Goal: Task Accomplishment & Management: Manage account settings

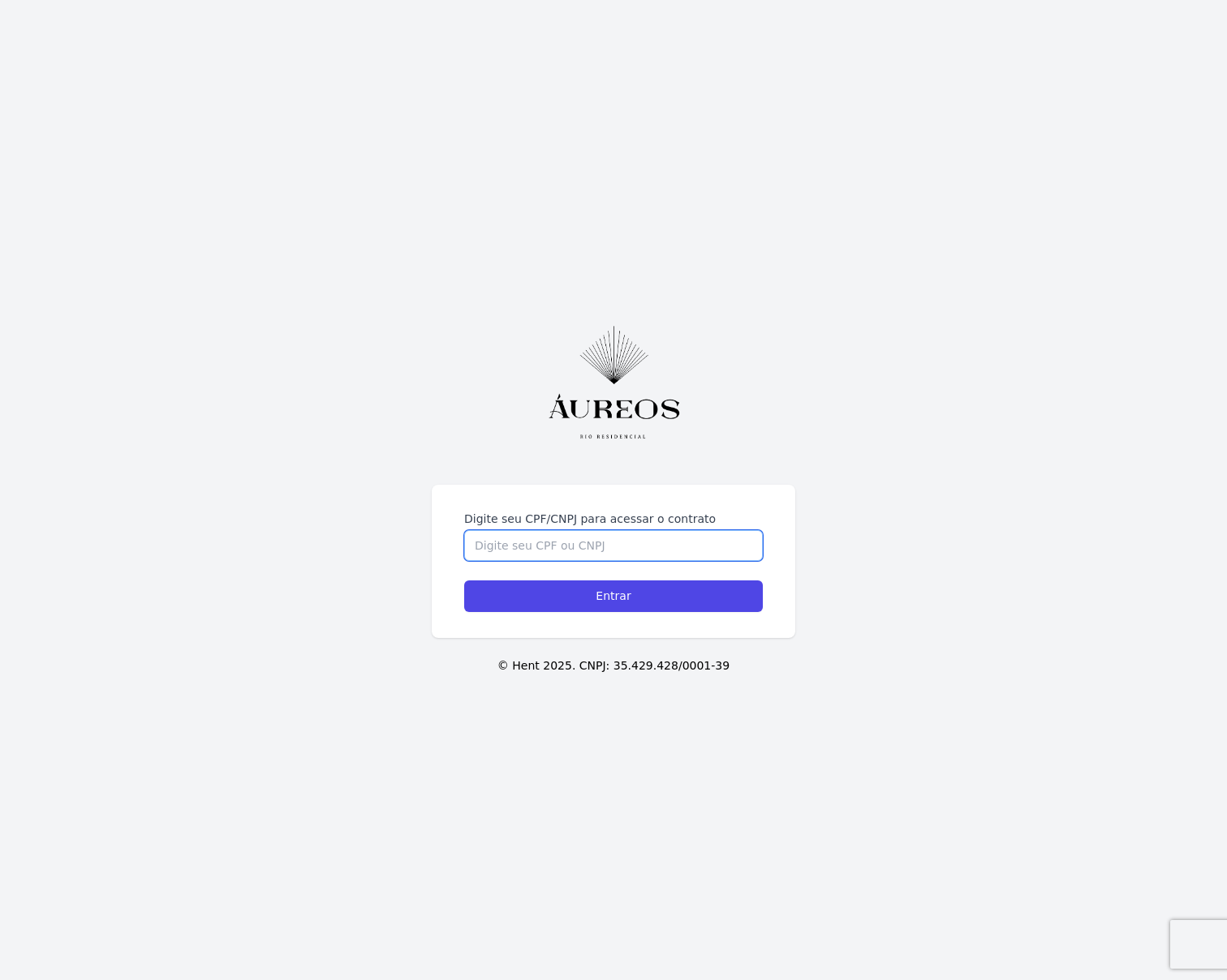
click at [567, 534] on input "Digite seu CPF/CNPJ para acessar o contrato" at bounding box center [614, 546] width 298 height 31
paste input "512.175.467-15"
type input "512.175.467-15"
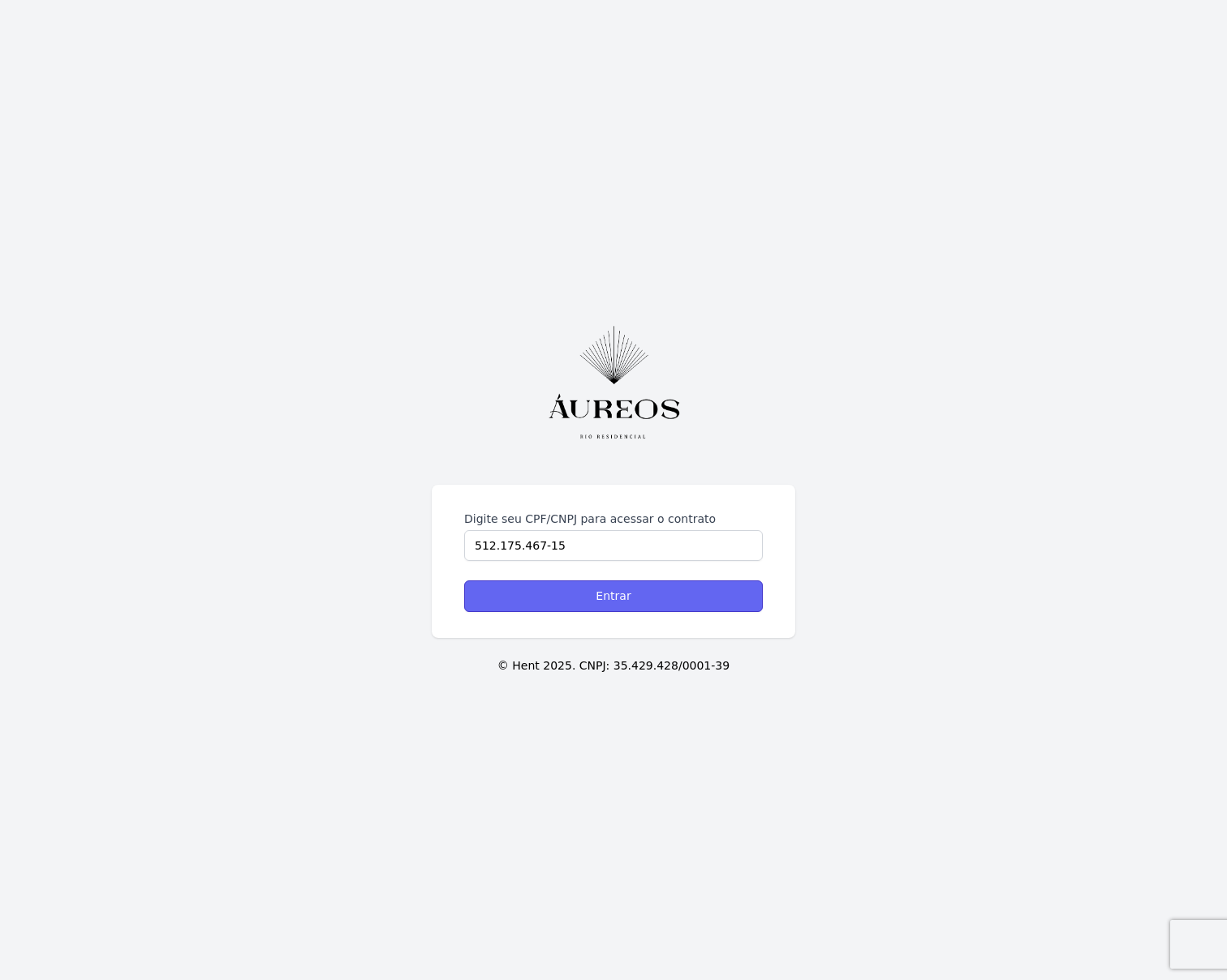
click at [584, 588] on input "Entrar" at bounding box center [614, 596] width 298 height 32
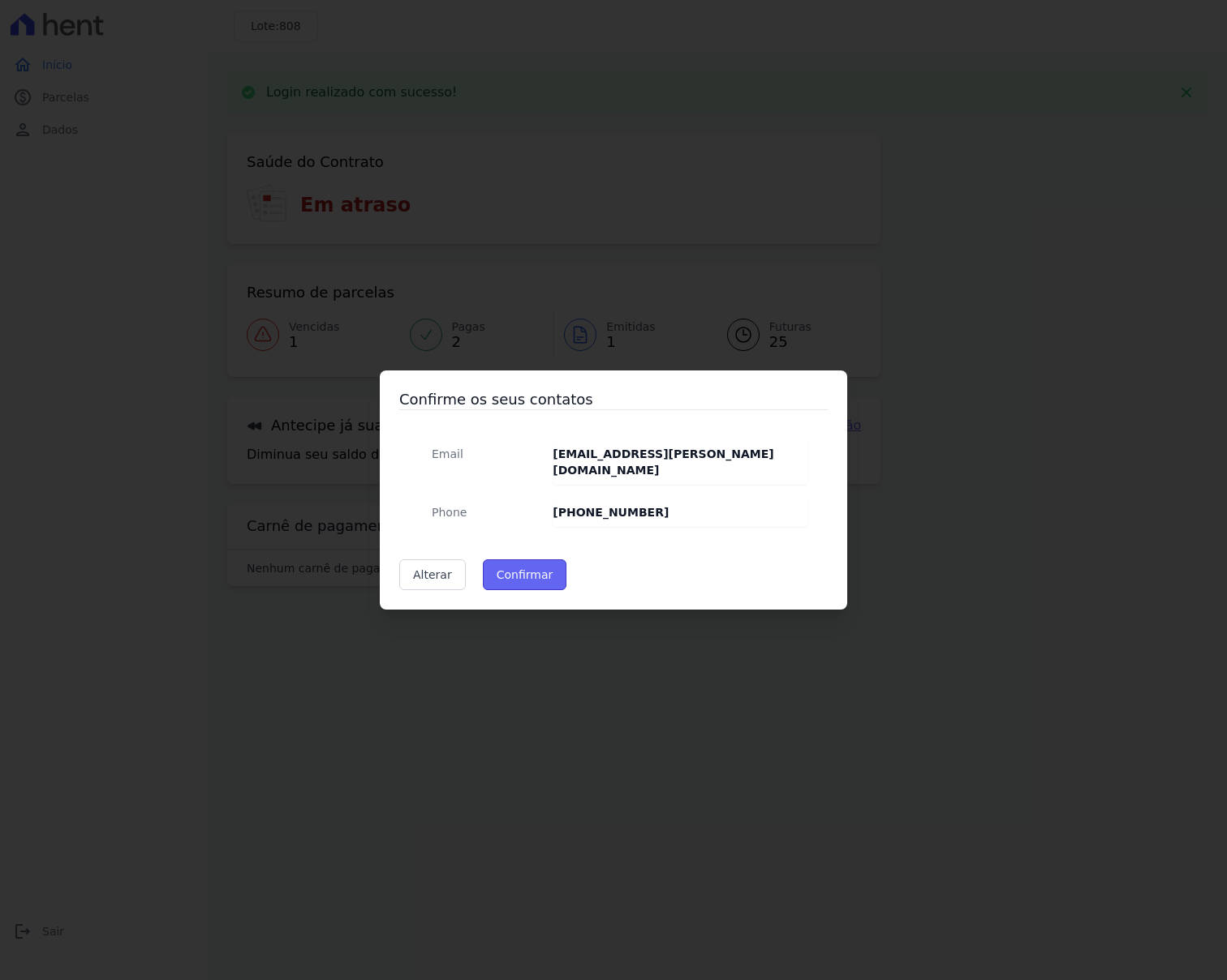
click at [540, 567] on button "Confirmar" at bounding box center [524, 575] width 84 height 31
type input "Contatos confirmados com sucesso."
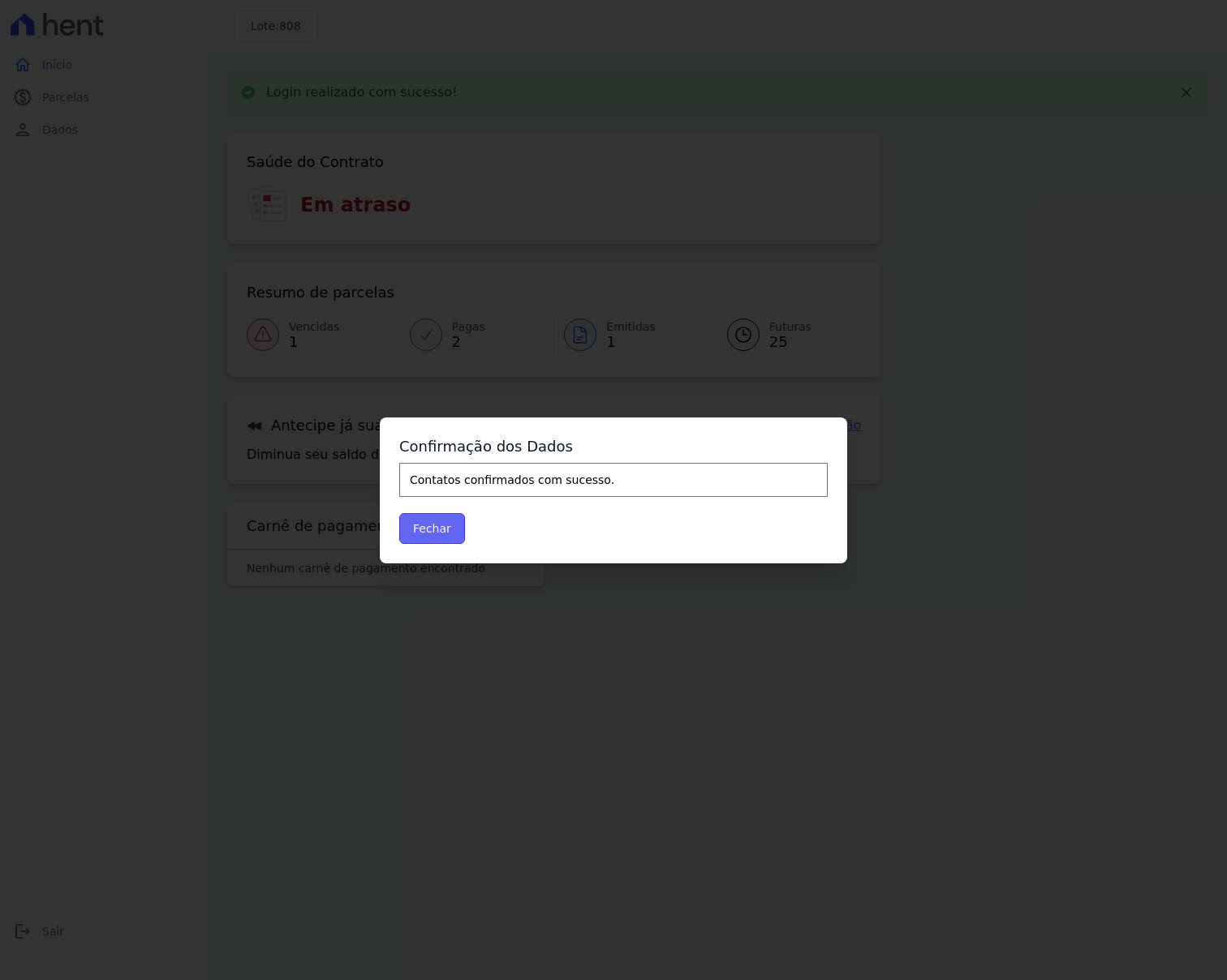
click at [443, 529] on button "Fechar" at bounding box center [432, 528] width 66 height 31
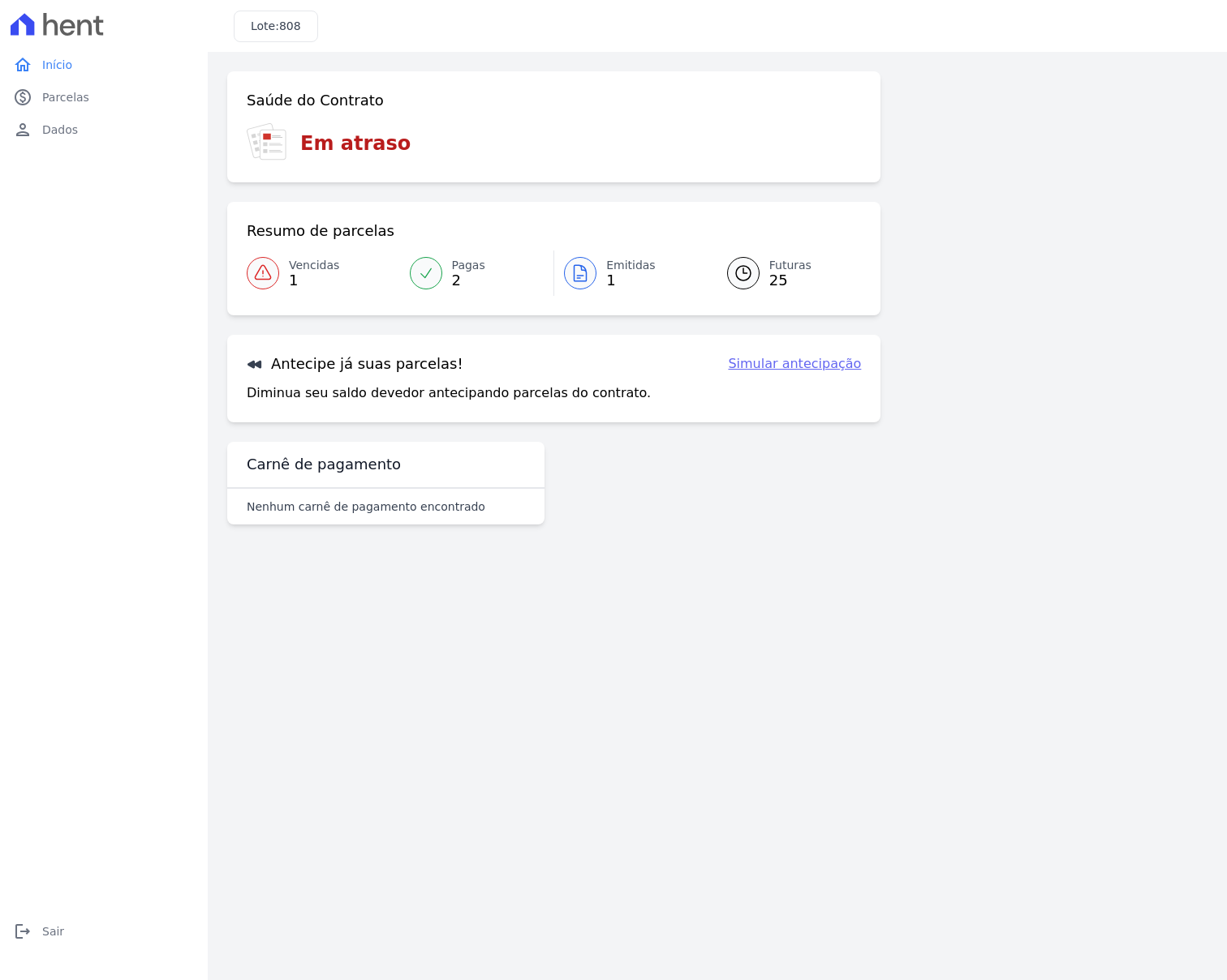
click at [290, 270] on span "Vencidas" at bounding box center [314, 266] width 51 height 17
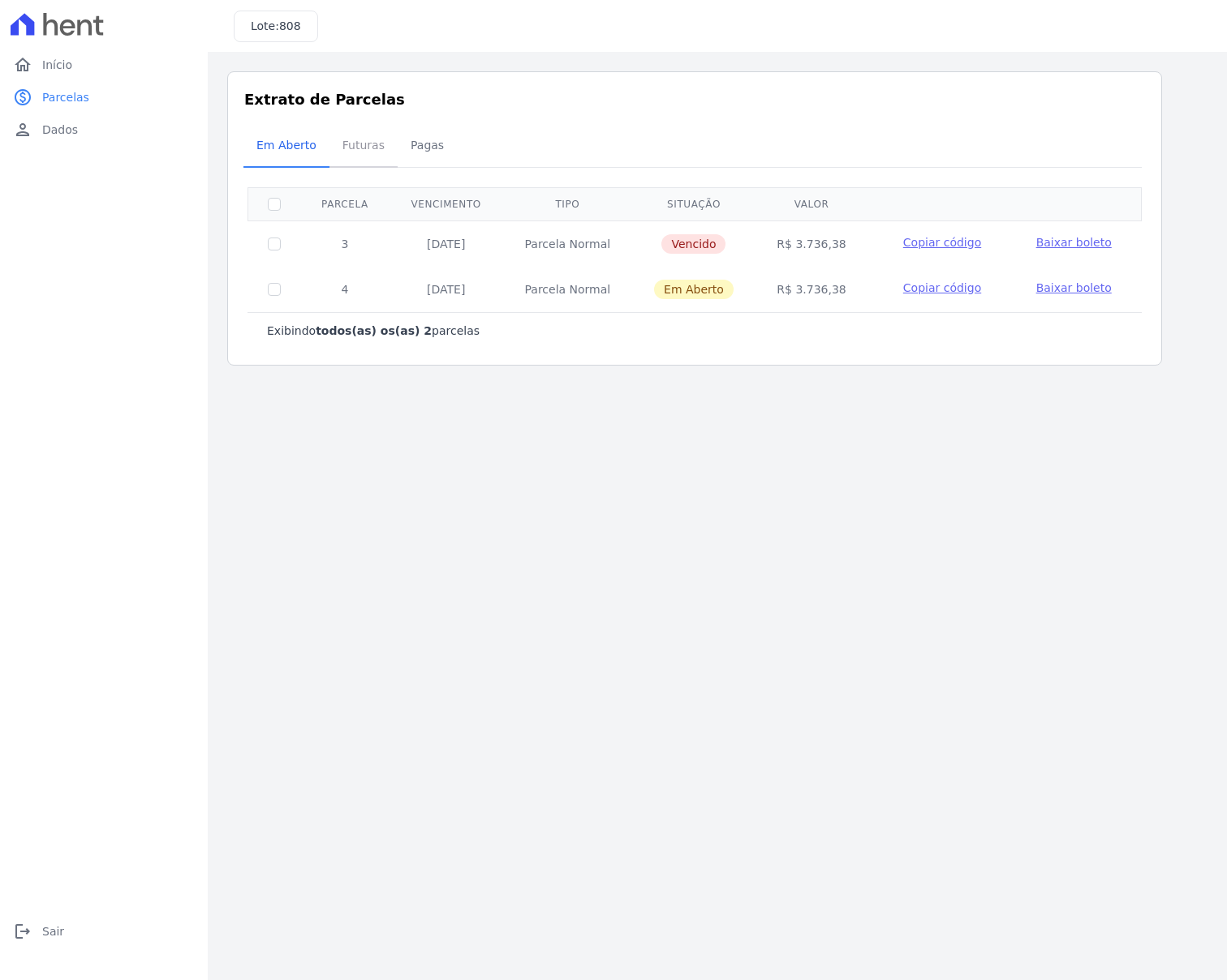
click at [353, 143] on span "Futuras" at bounding box center [363, 145] width 61 height 33
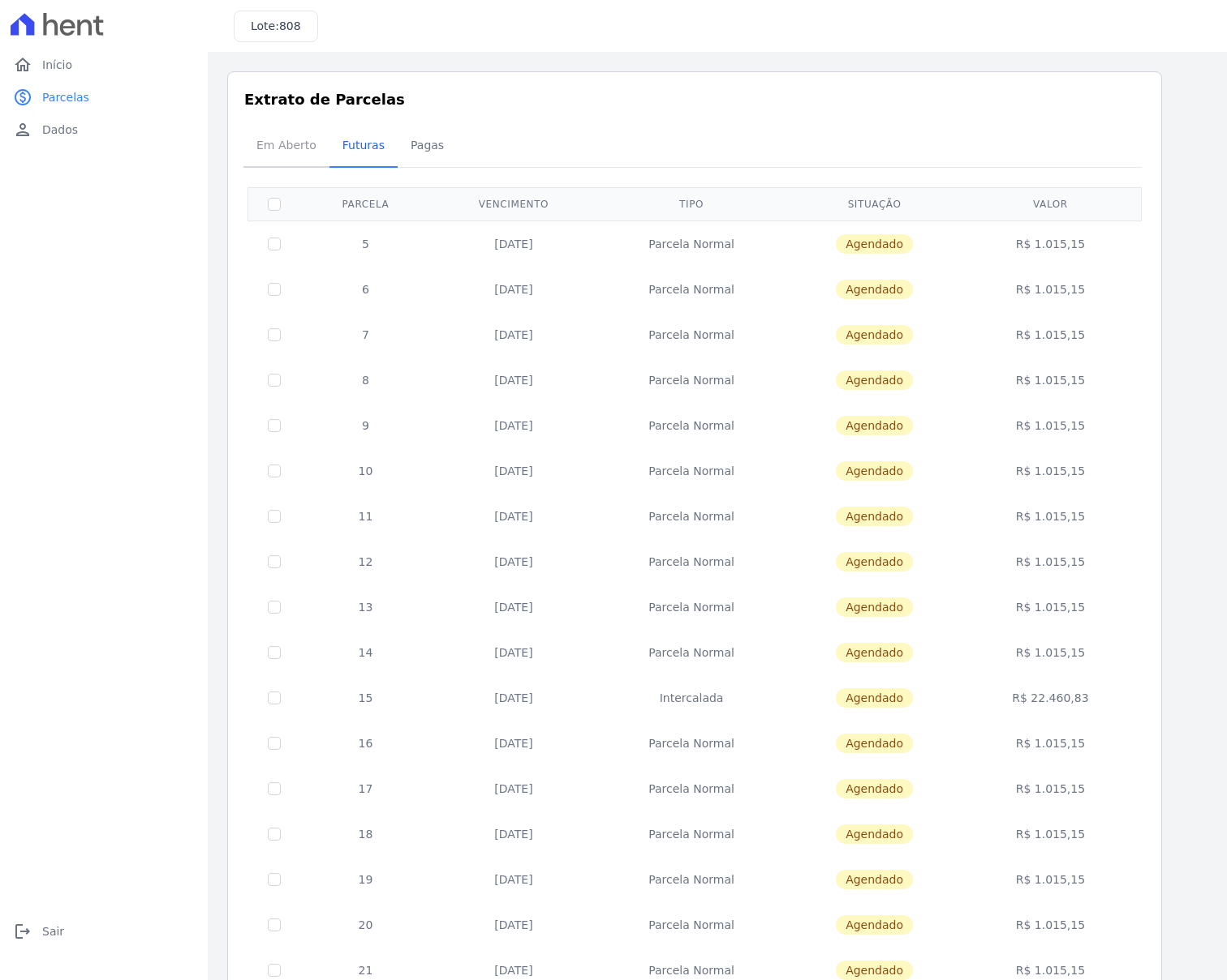
click at [304, 145] on span "Em Aberto" at bounding box center [286, 145] width 80 height 33
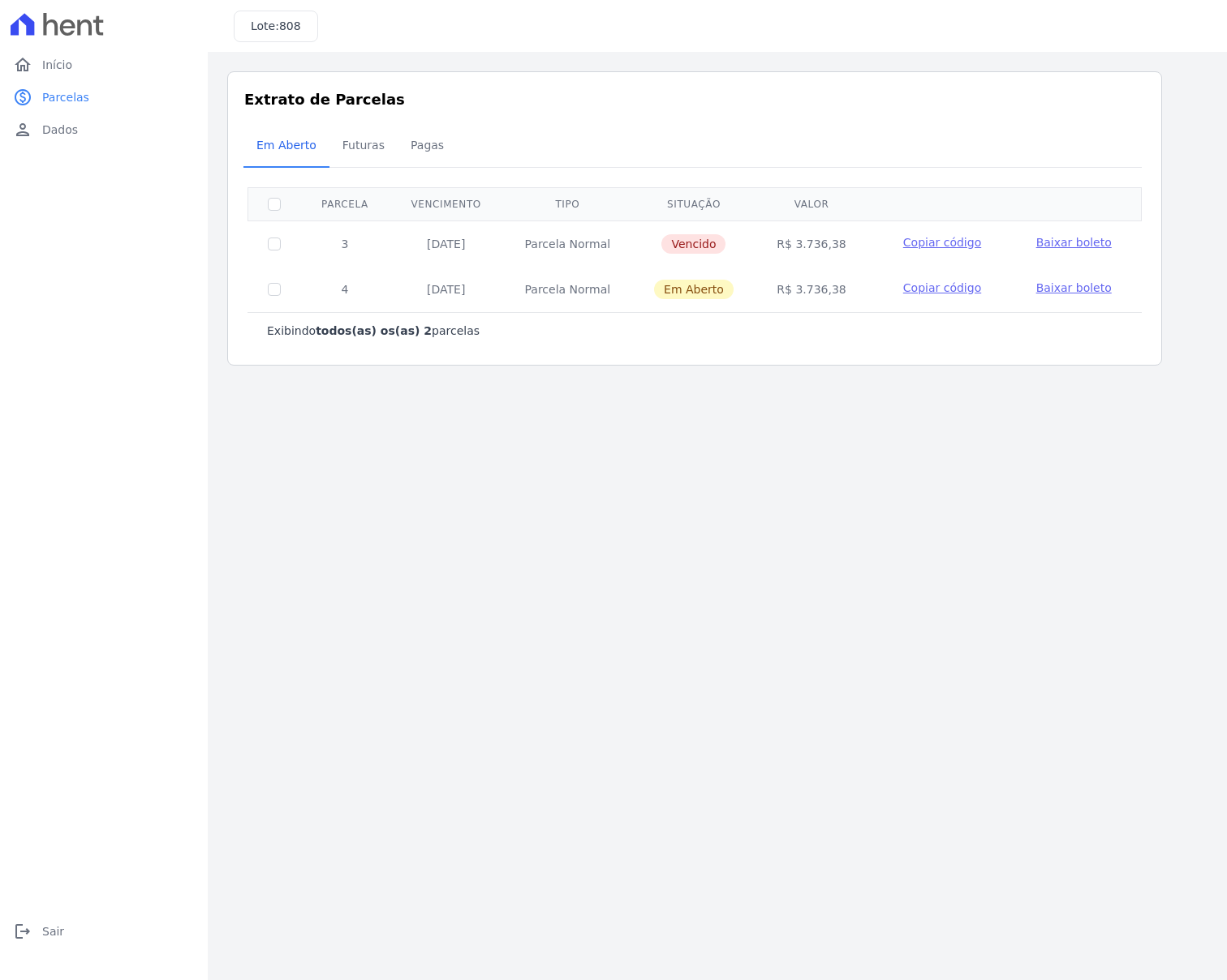
click at [1055, 242] on span "Baixar boleto" at bounding box center [1073, 242] width 75 height 13
click at [1070, 289] on span "Baixar boleto" at bounding box center [1073, 288] width 75 height 13
click at [100, 98] on link "paid Parcelas" at bounding box center [103, 98] width 194 height 33
click at [344, 152] on span "Futuras" at bounding box center [363, 145] width 61 height 33
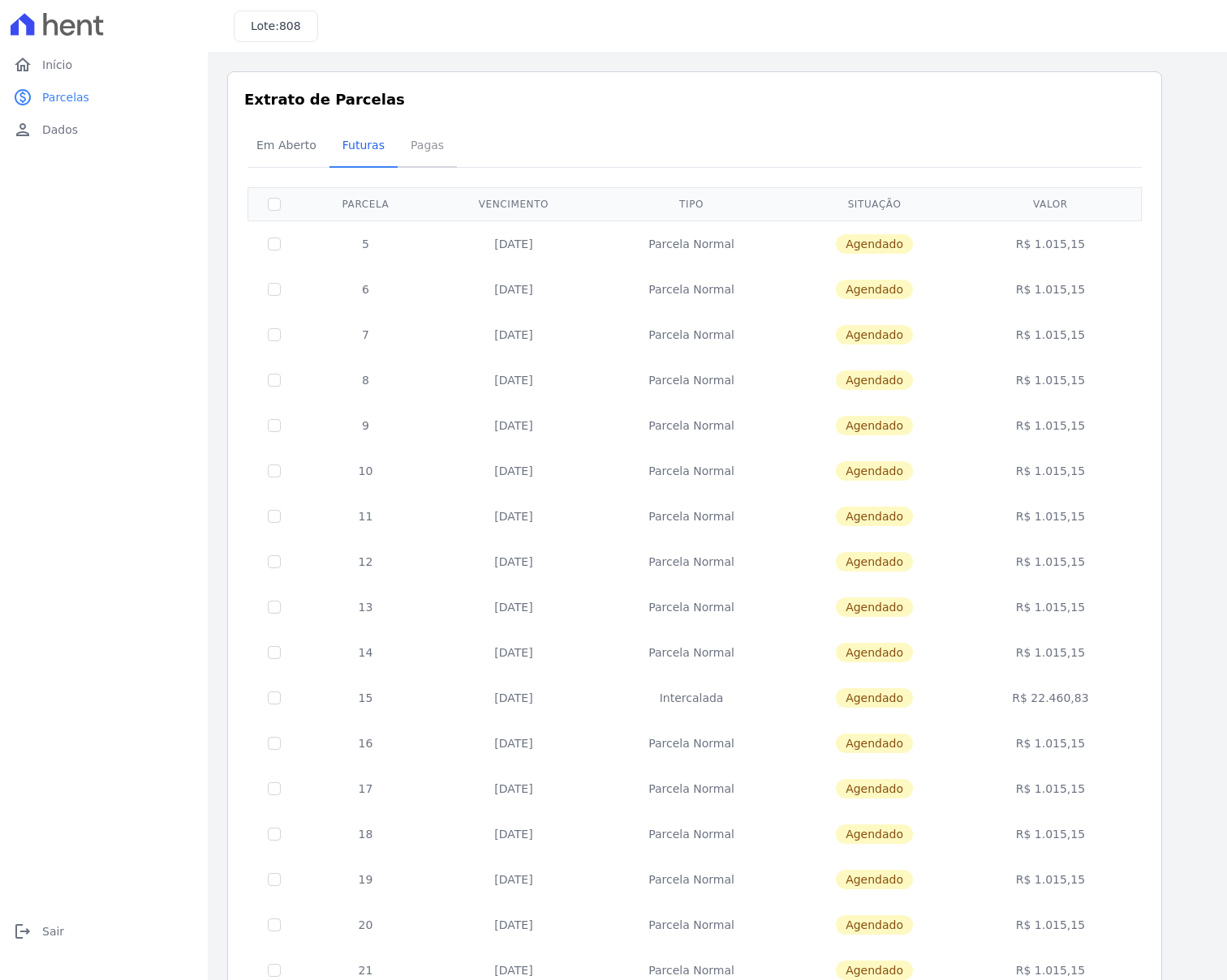
click at [411, 153] on span "Pagas" at bounding box center [427, 145] width 52 height 33
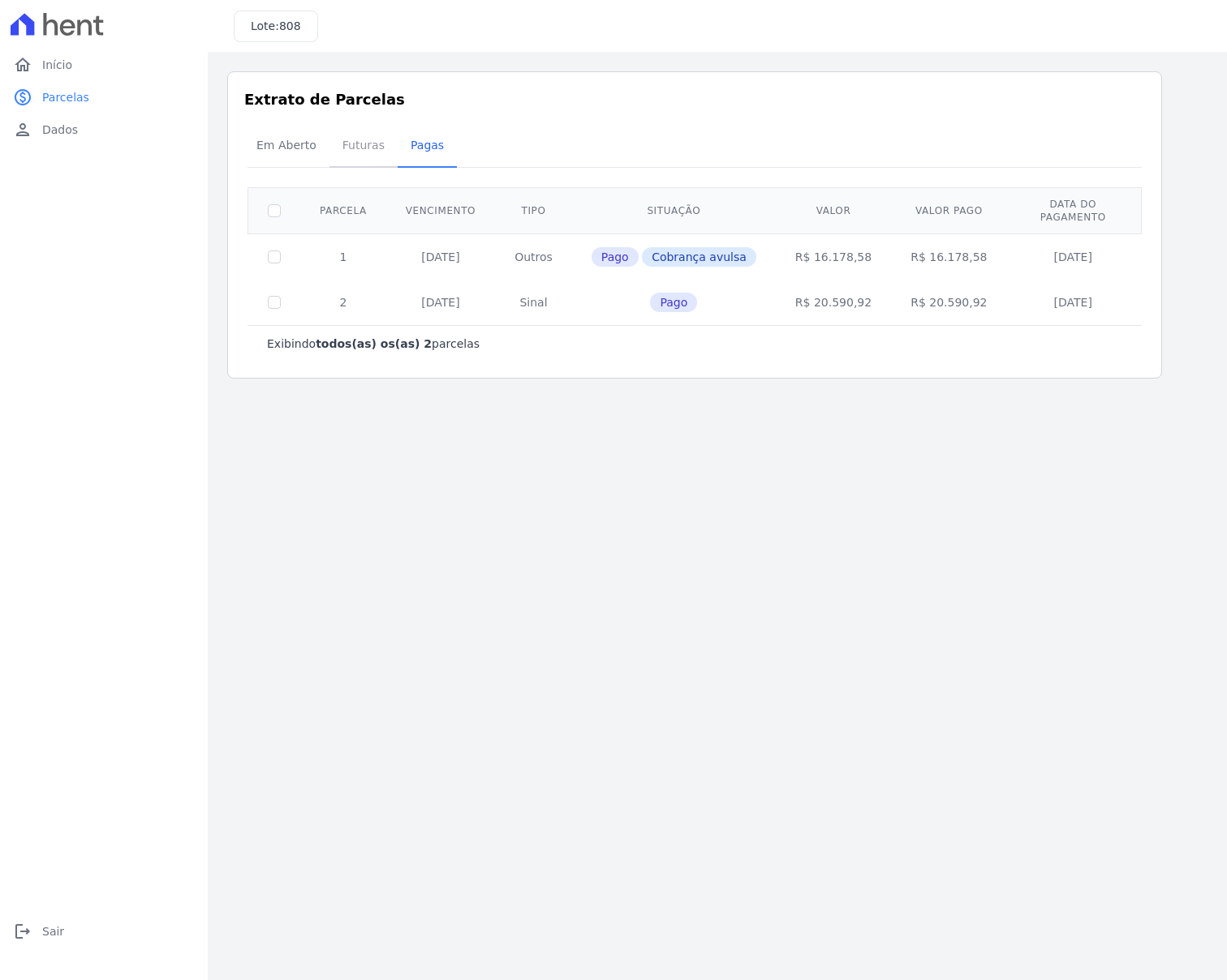
click at [346, 146] on span "Futuras" at bounding box center [363, 145] width 61 height 33
